Goal: Task Accomplishment & Management: Manage account settings

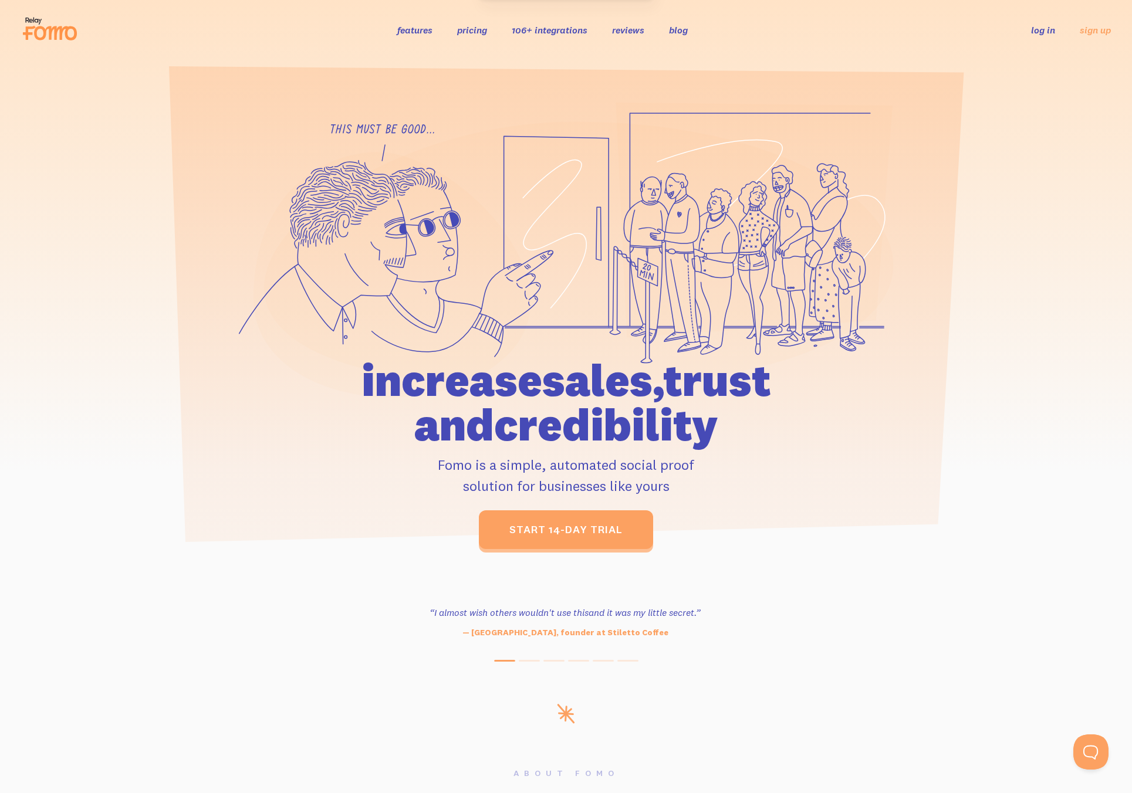
click at [1032, 33] on link "log in" at bounding box center [1043, 30] width 24 height 12
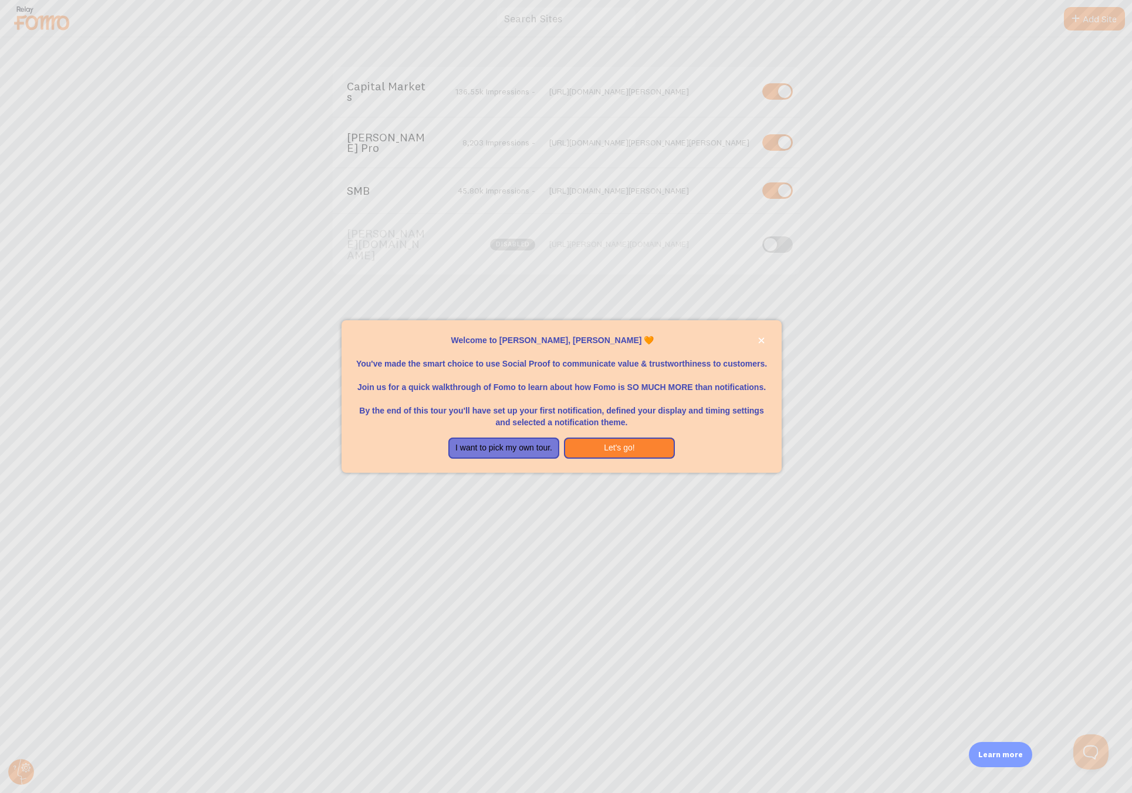
drag, startPoint x: 145, startPoint y: 158, endPoint x: 161, endPoint y: 158, distance: 15.9
click at [146, 158] on div at bounding box center [566, 396] width 1132 height 793
click at [638, 448] on button "Let's go!" at bounding box center [619, 448] width 111 height 21
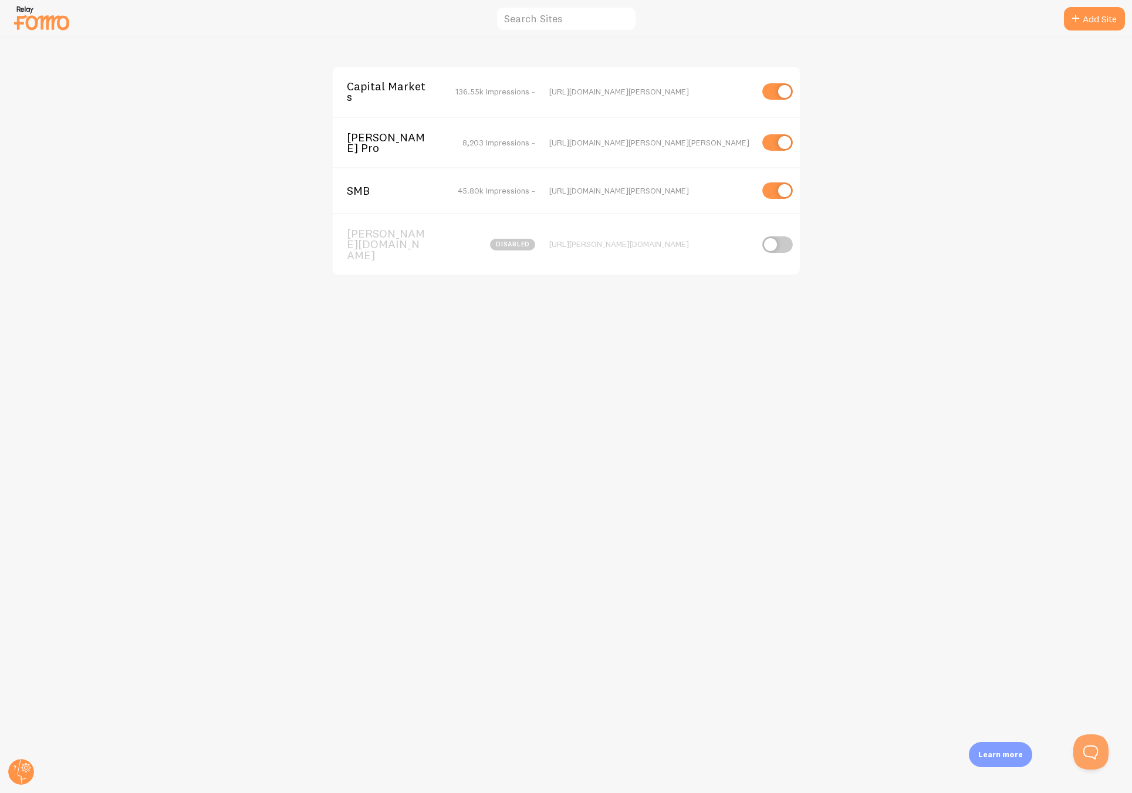
drag, startPoint x: 718, startPoint y: 141, endPoint x: 546, endPoint y: 137, distance: 172.6
click at [546, 137] on div "Janover Pro 8,203 Impressions - https://info.janover.co/janover-pro-for-brokers" at bounding box center [566, 142] width 467 height 51
copy div "https://info.janover.co/janover-pro-for-brokers"
click at [36, 24] on img at bounding box center [41, 18] width 59 height 30
click at [19, 761] on circle at bounding box center [21, 772] width 26 height 26
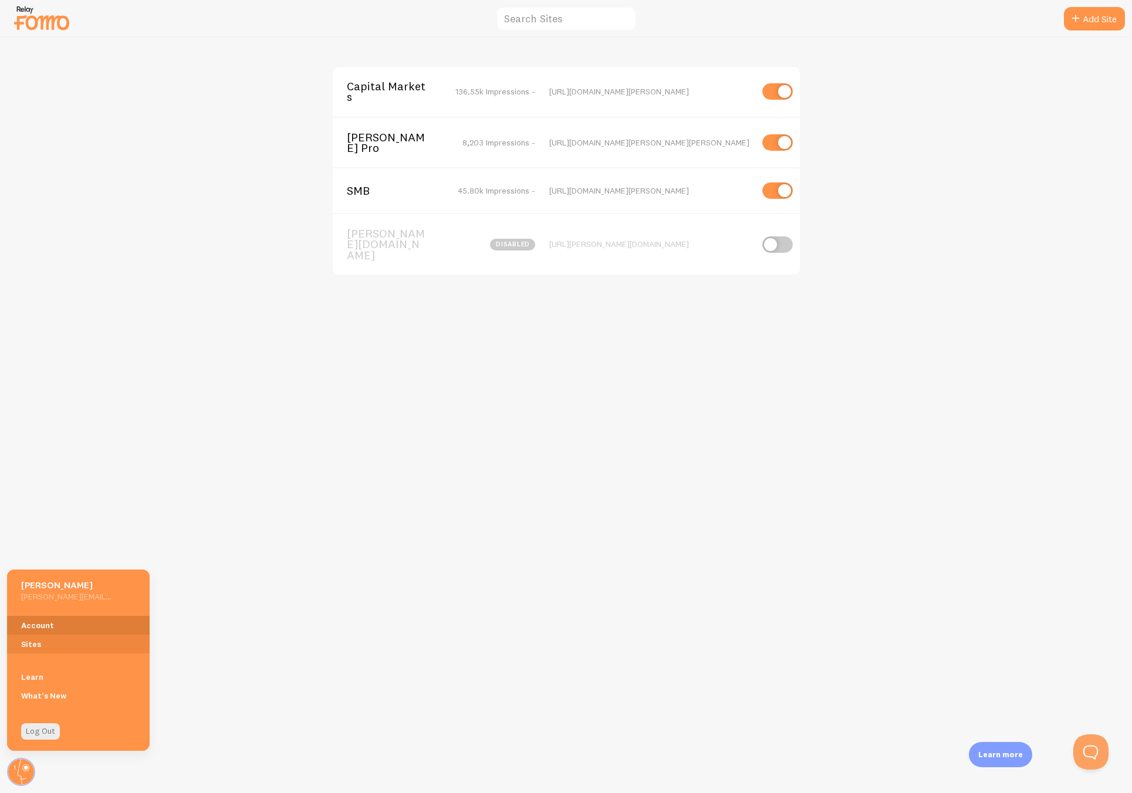
click at [46, 632] on link "Account" at bounding box center [78, 625] width 143 height 19
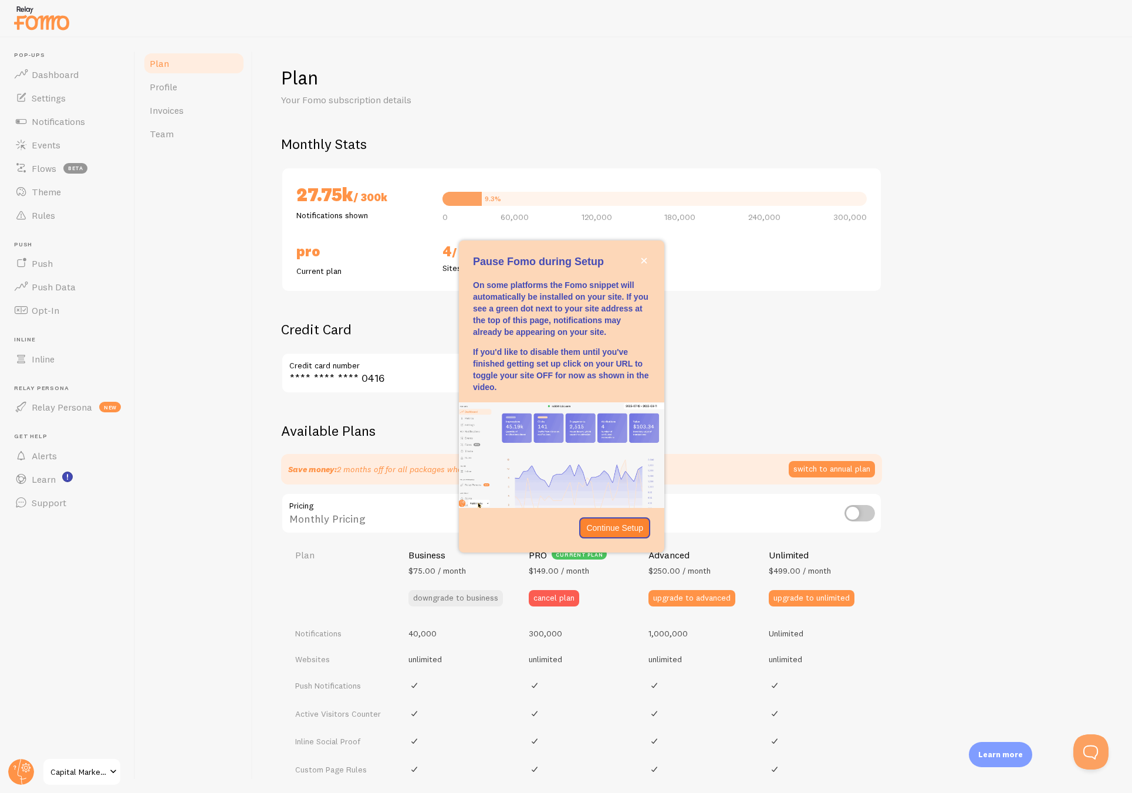
click at [1039, 470] on div "Available Plans Save money: 2 months off for all packages when billed annually …" at bounding box center [692, 733] width 823 height 623
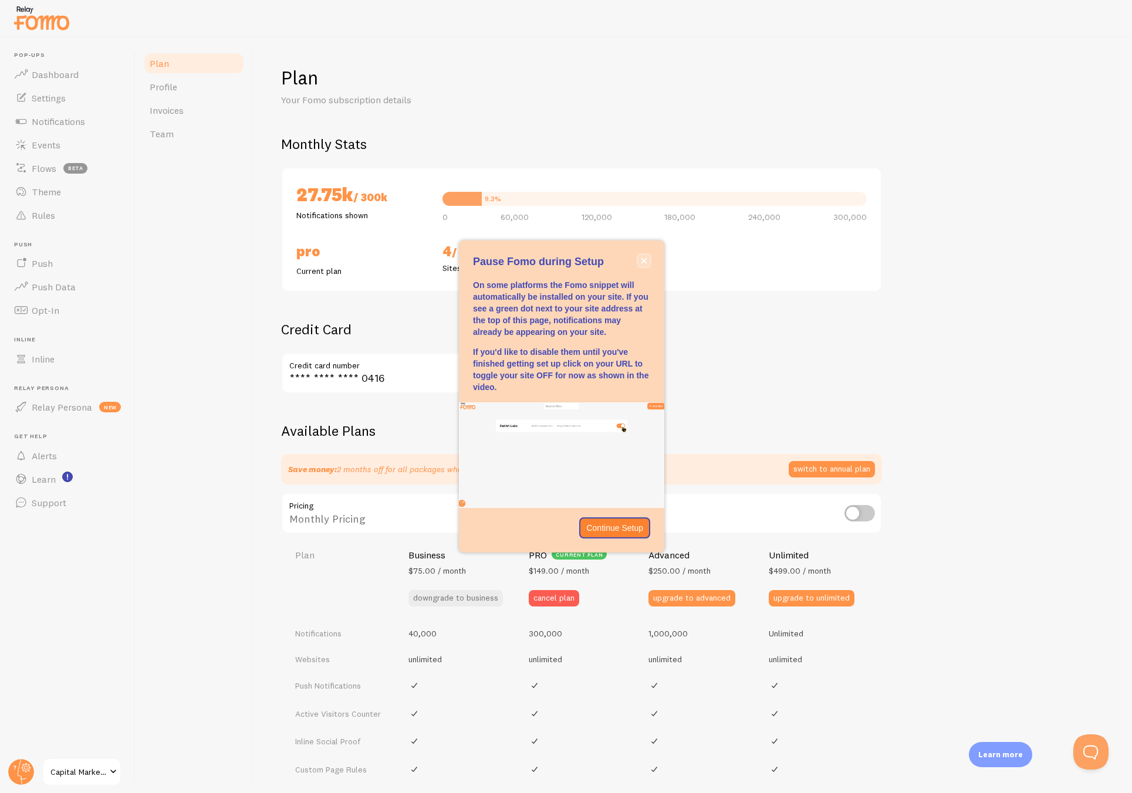
click at [641, 260] on icon "close," at bounding box center [644, 261] width 6 height 6
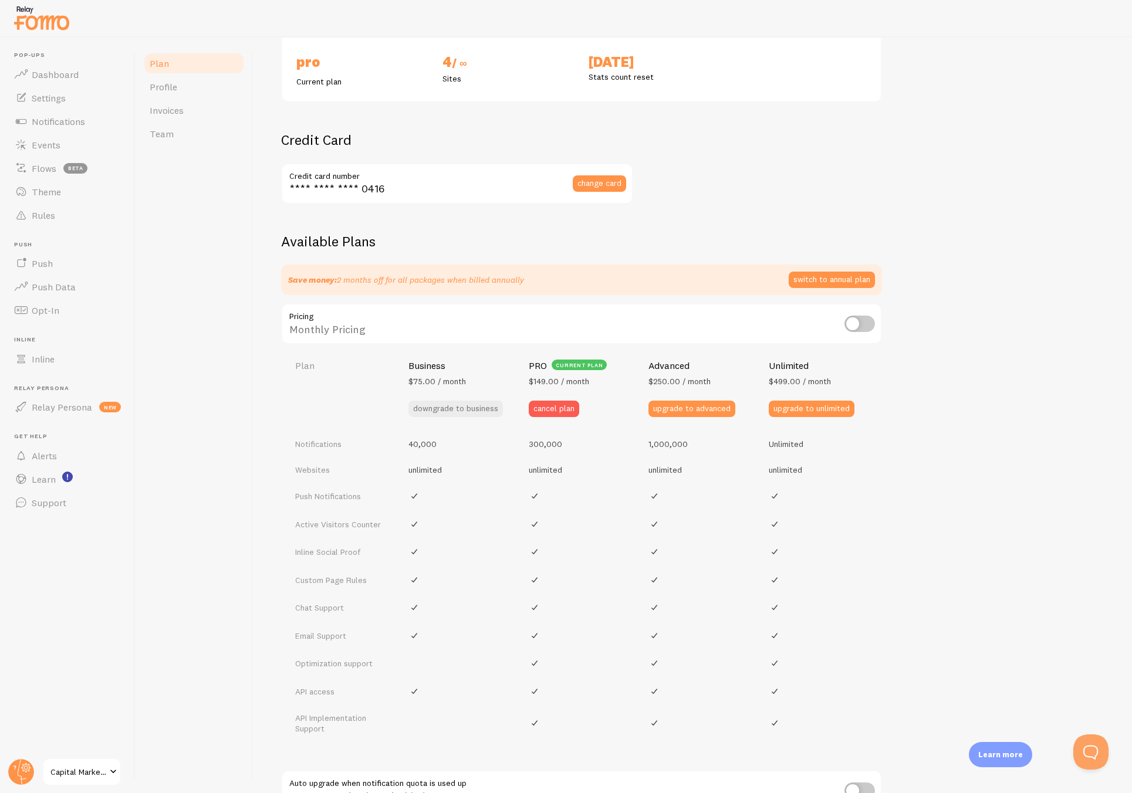
scroll to position [161, 0]
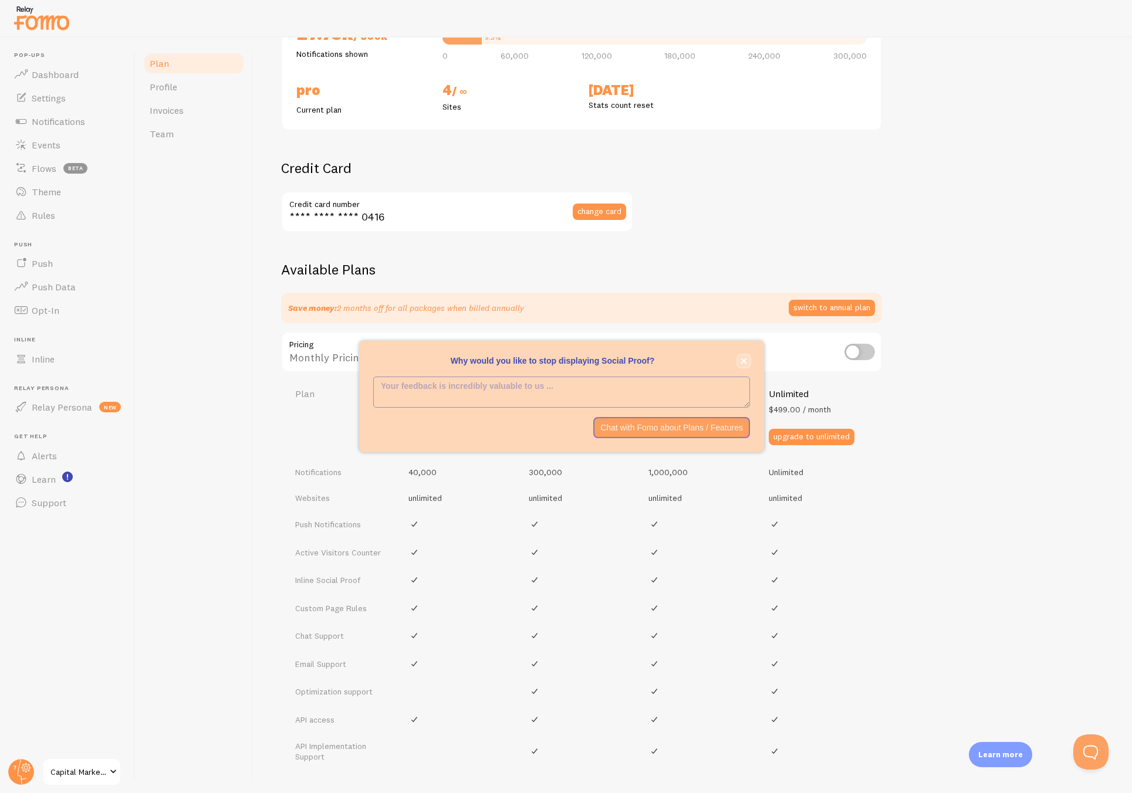
click at [746, 360] on icon "close," at bounding box center [744, 361] width 6 height 6
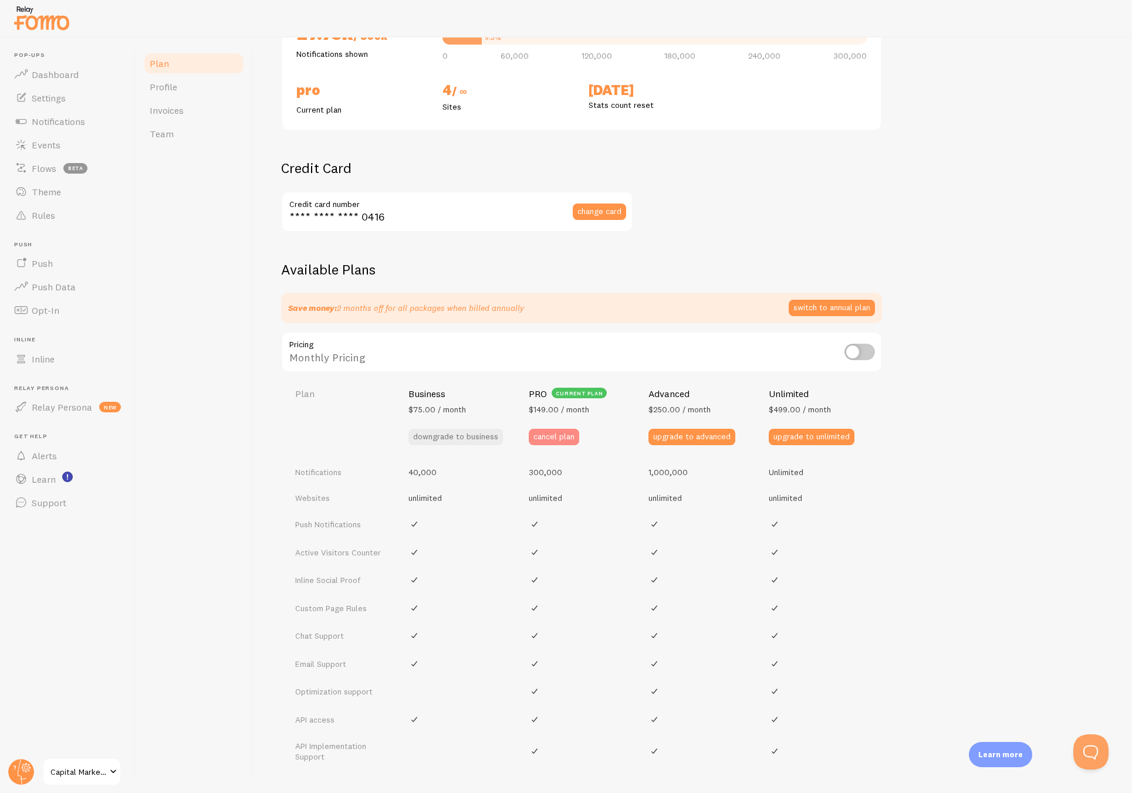
click at [555, 437] on button "cancel plan" at bounding box center [554, 437] width 50 height 16
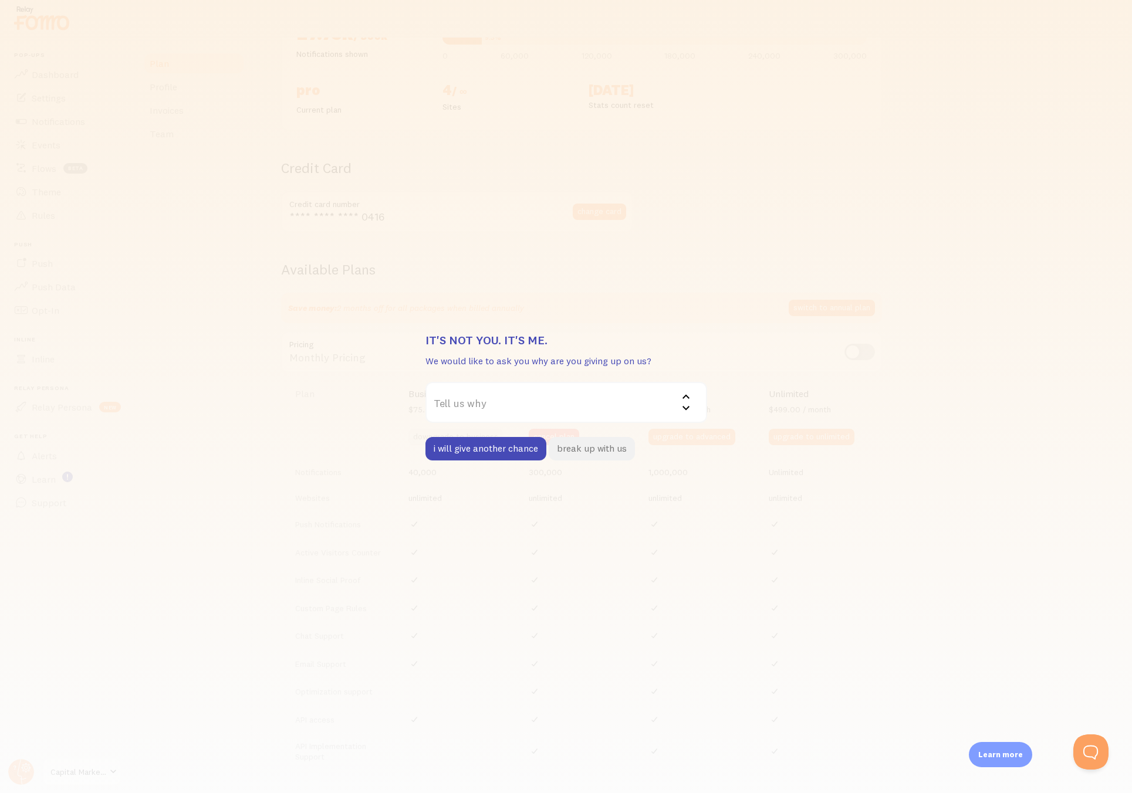
click at [599, 449] on button "break up with us" at bounding box center [592, 448] width 86 height 23
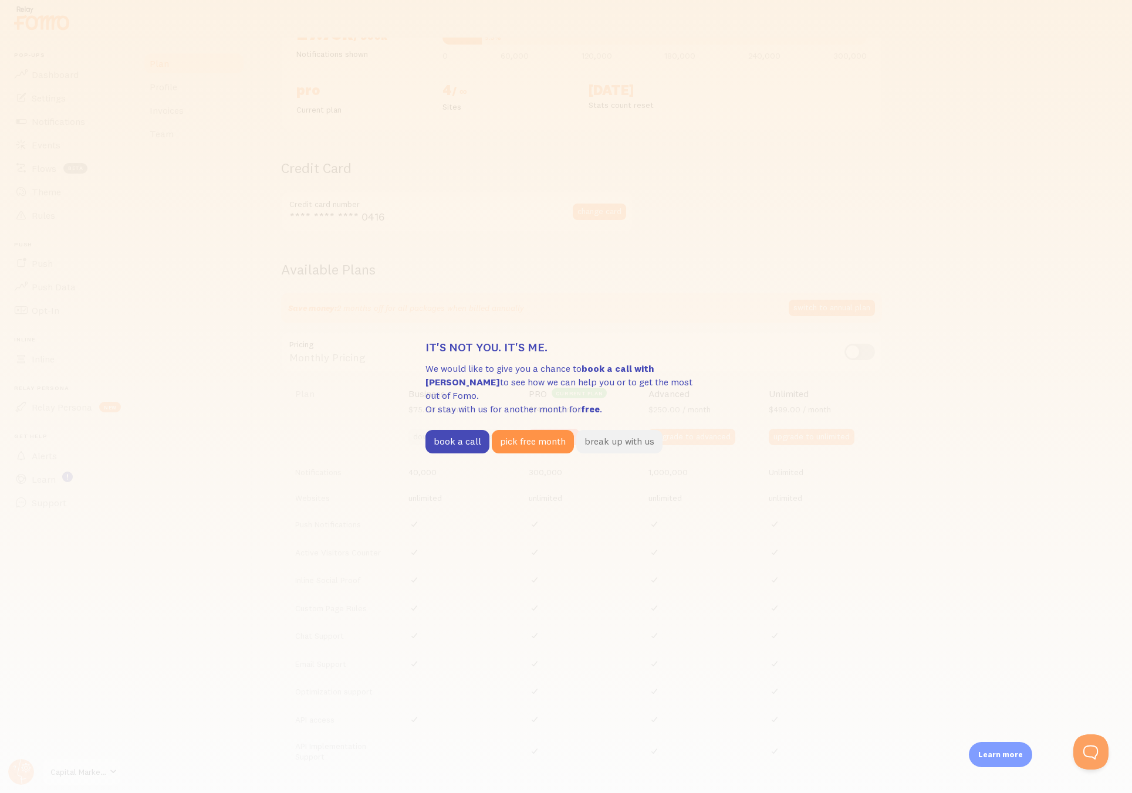
click at [601, 441] on button "break up with us" at bounding box center [619, 441] width 86 height 23
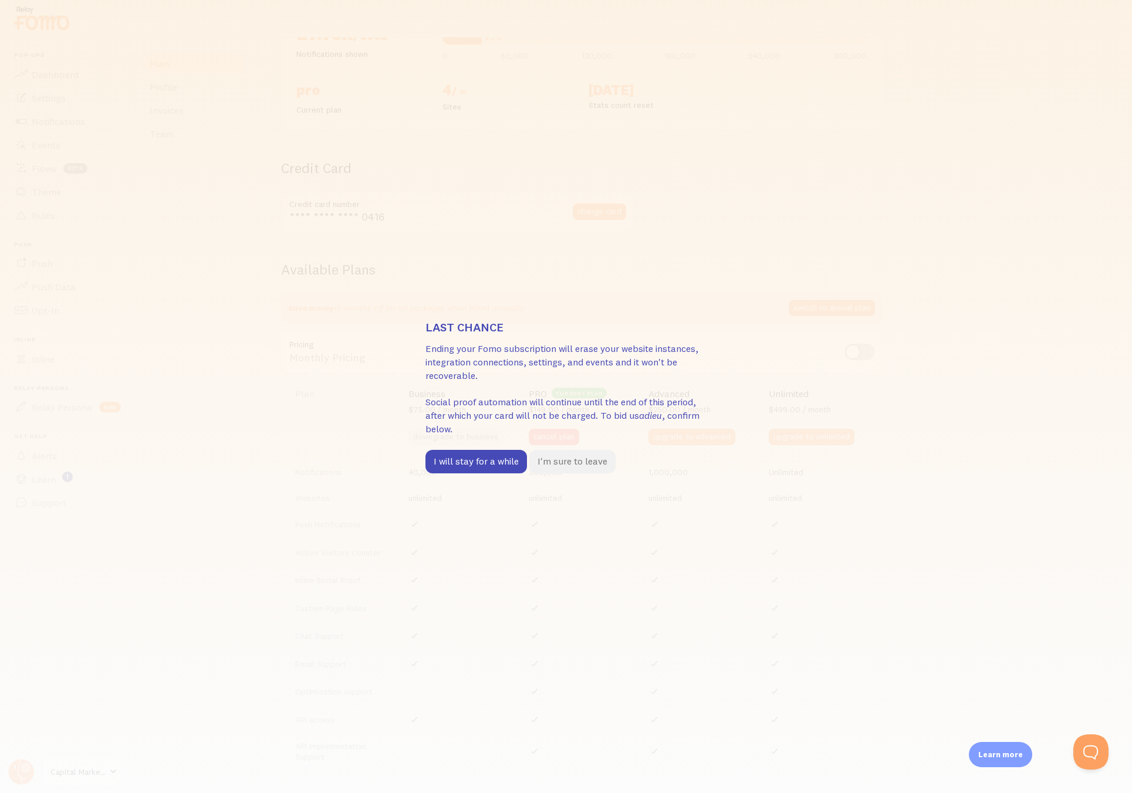
click at [586, 468] on button "I'm sure to leave" at bounding box center [572, 461] width 86 height 23
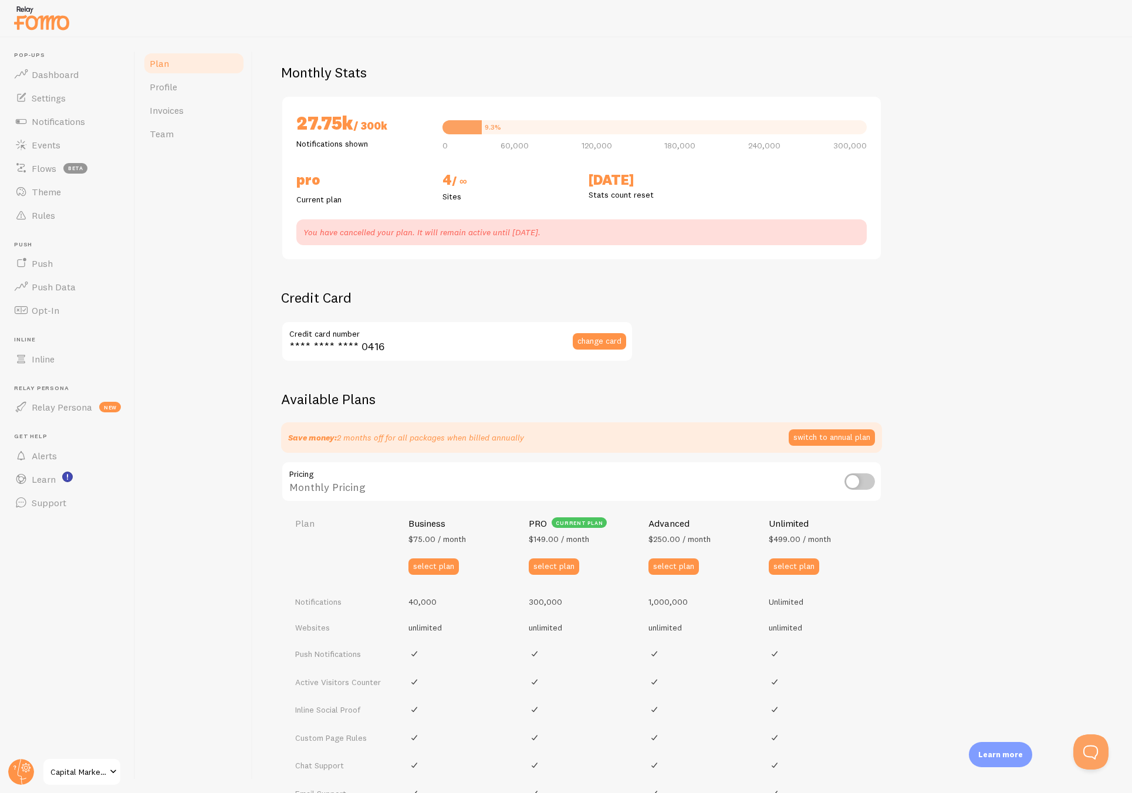
scroll to position [61, 0]
